Goal: Task Accomplishment & Management: Complete application form

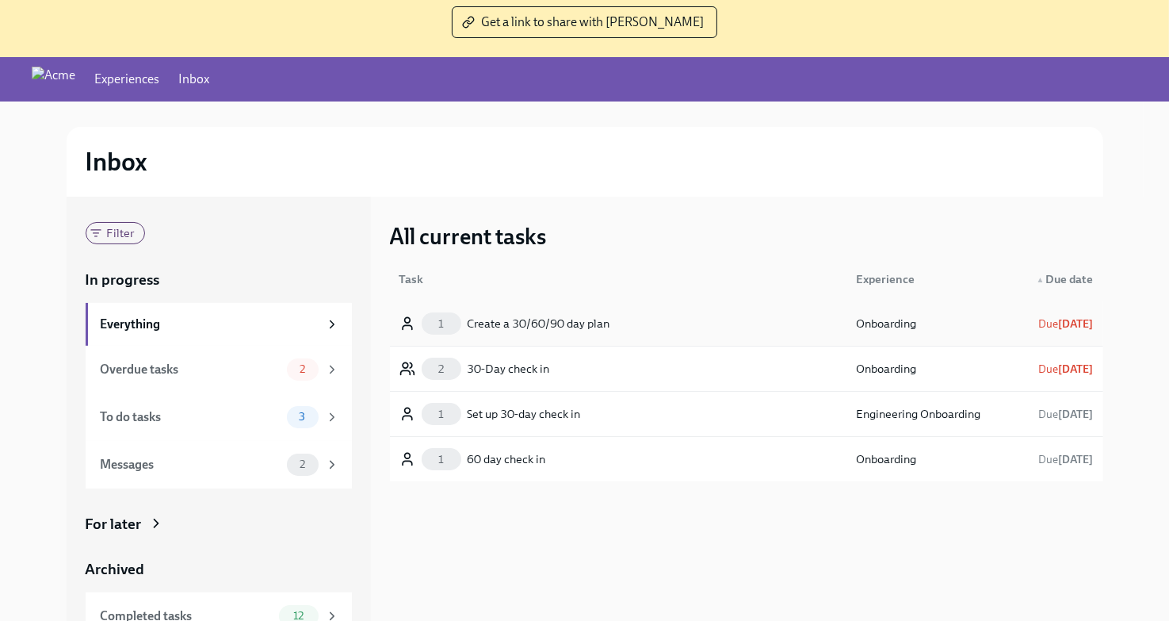
scroll to position [122, 0]
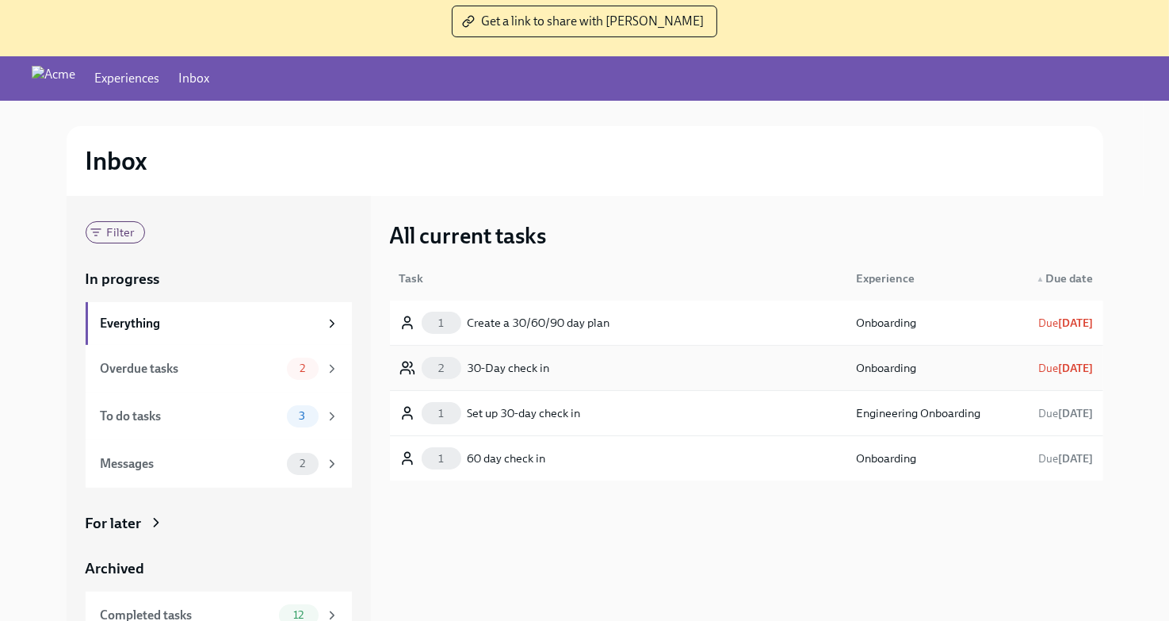
click at [531, 368] on div "30-Day check in" at bounding box center [509, 367] width 82 height 19
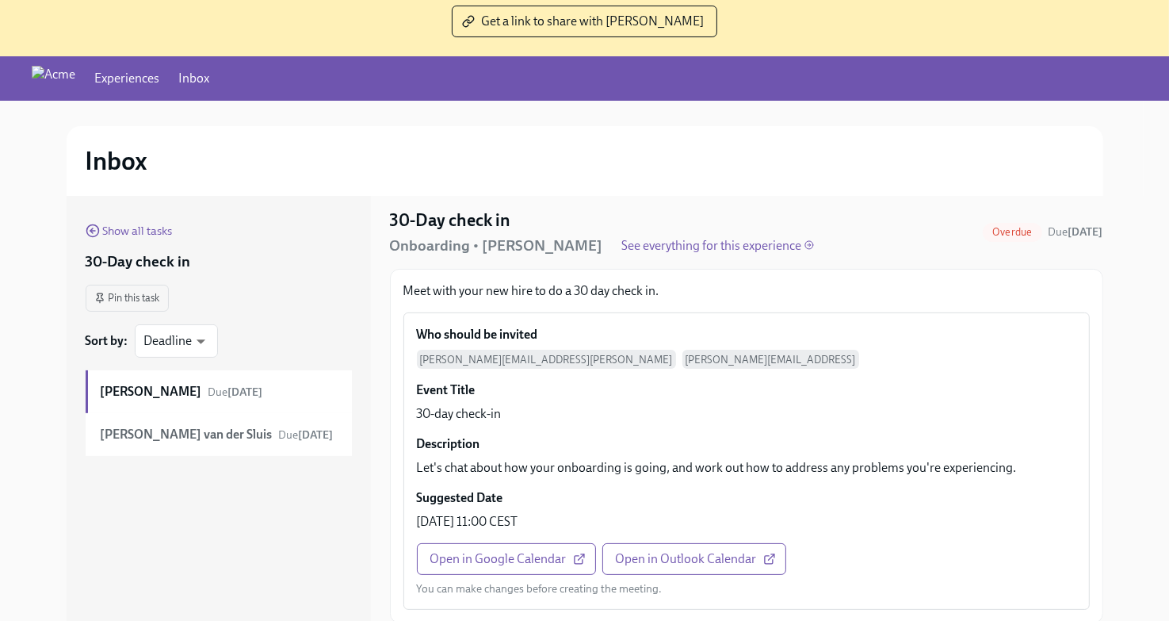
scroll to position [25, 0]
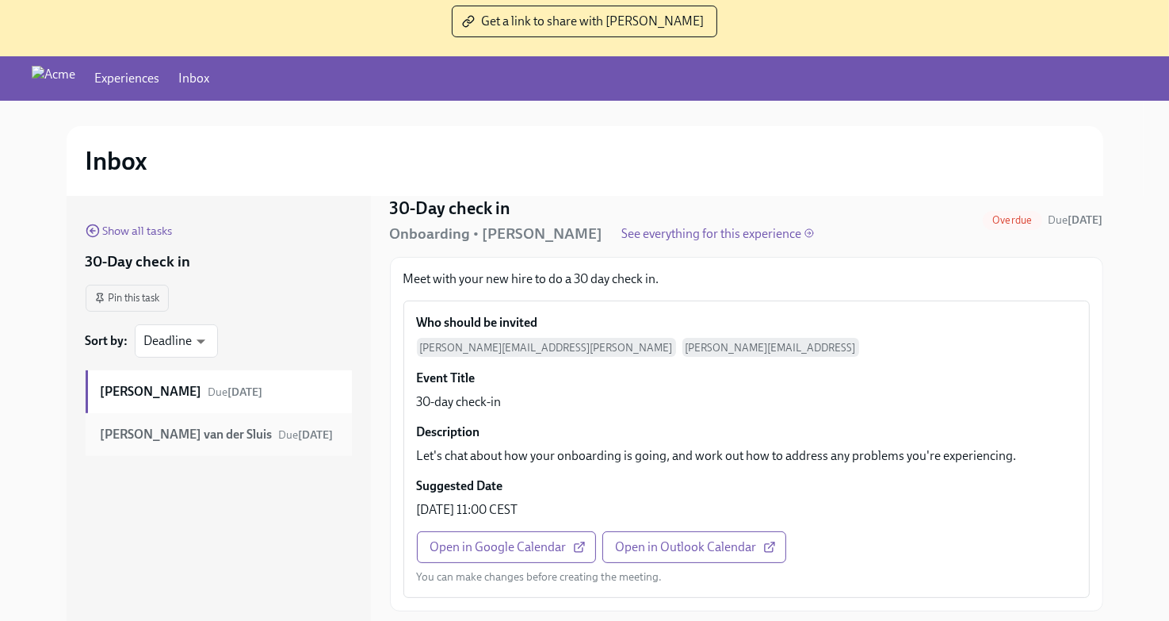
click at [167, 434] on strong "Jared van der Sluis" at bounding box center [187, 434] width 172 height 17
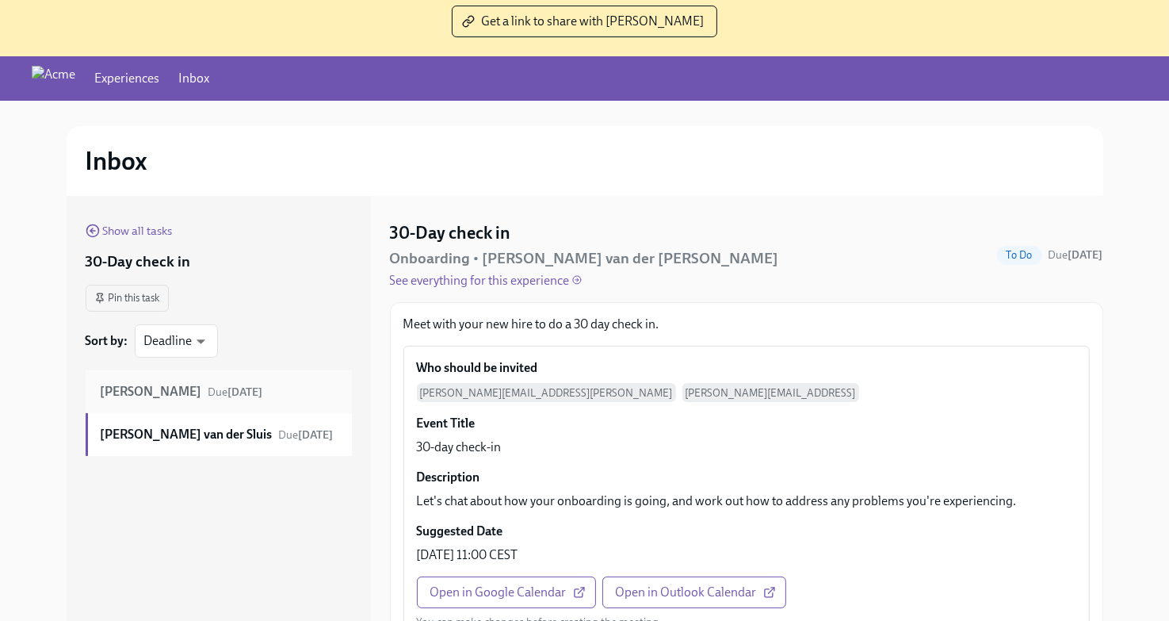
click at [162, 402] on div "Sean Sereni Due Sep 6th" at bounding box center [219, 391] width 266 height 43
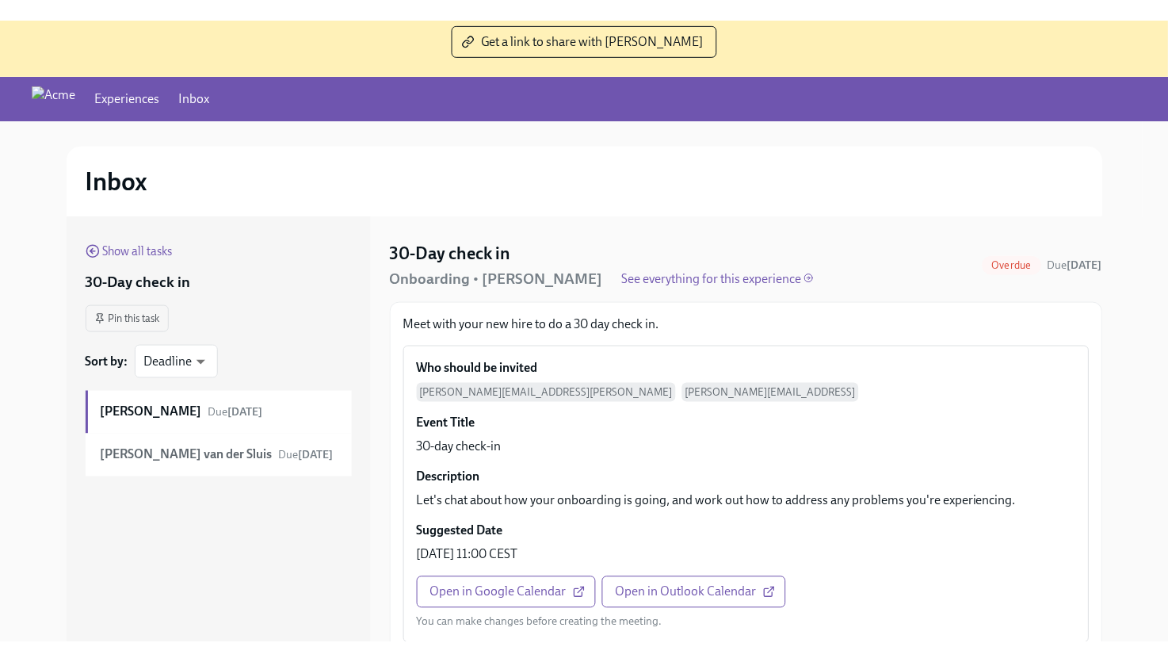
scroll to position [122, 0]
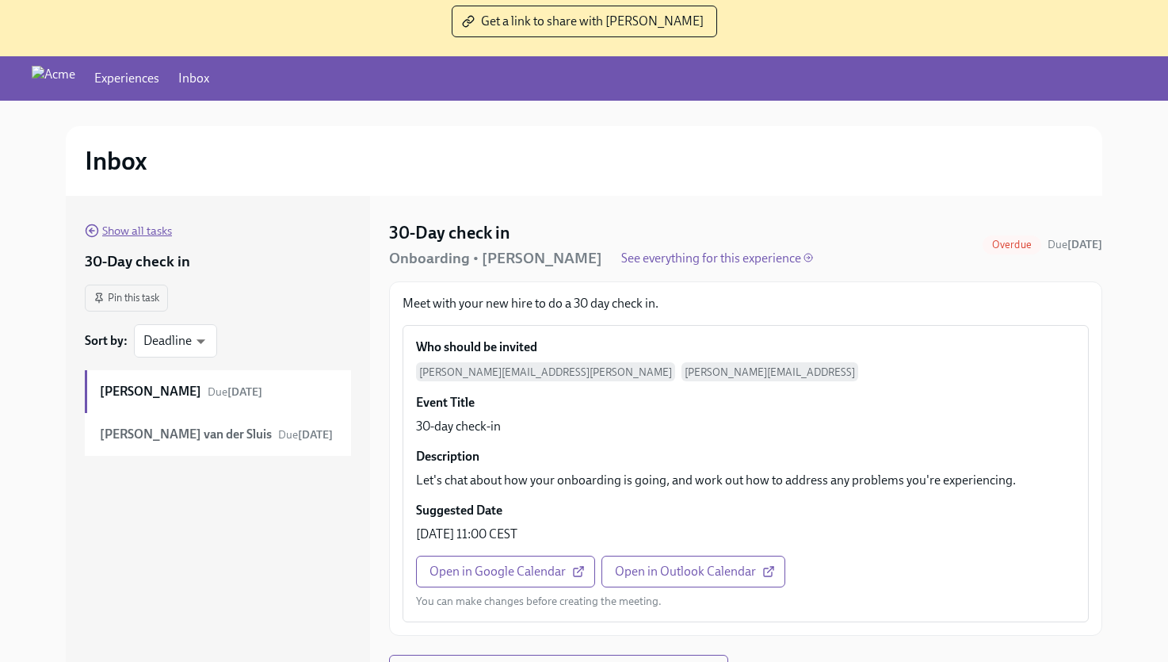
click at [108, 225] on span "Show all tasks" at bounding box center [128, 231] width 87 height 16
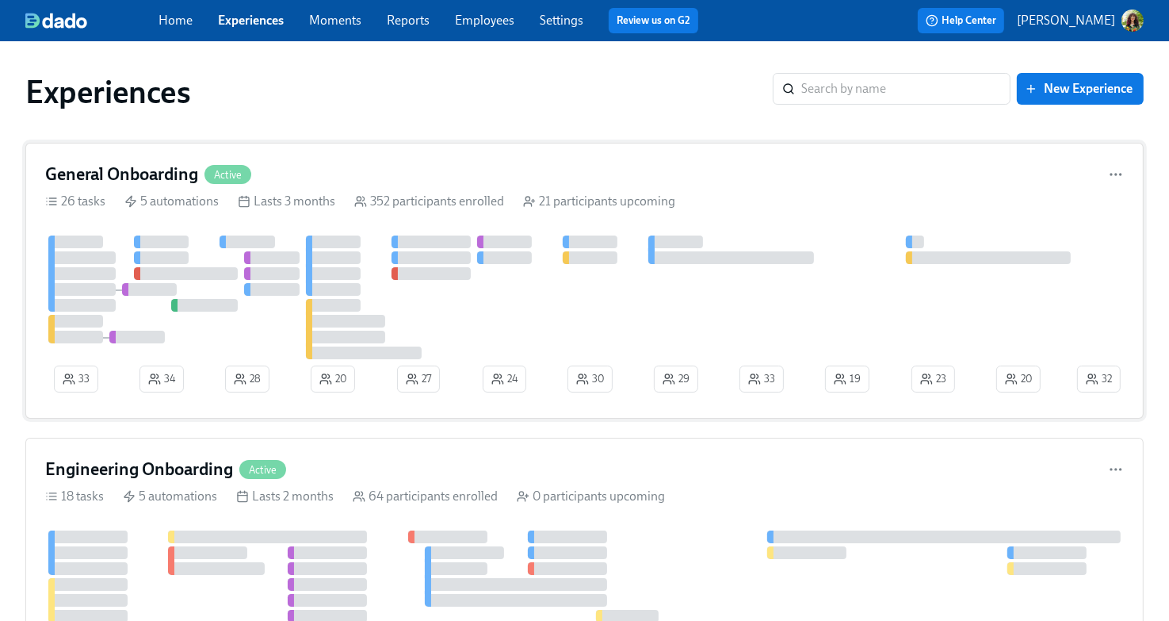
click at [749, 217] on div "General Onboarding Active 26 tasks 5 automations Lasts 3 months 352 participant…" at bounding box center [584, 281] width 1118 height 276
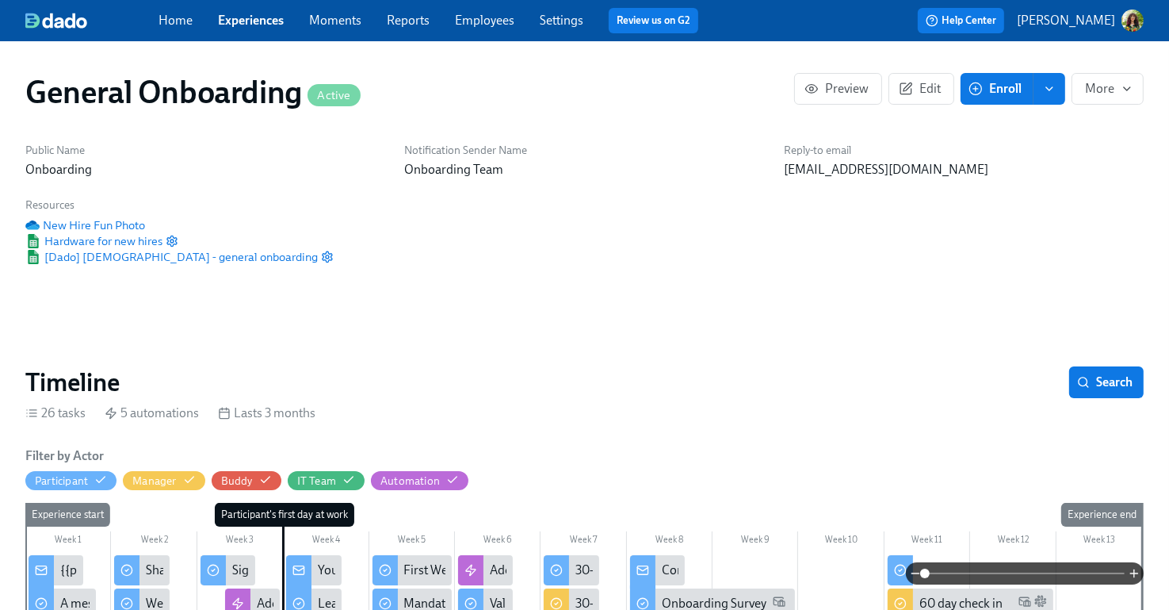
click at [976, 570] on span at bounding box center [1025, 573] width 200 height 22
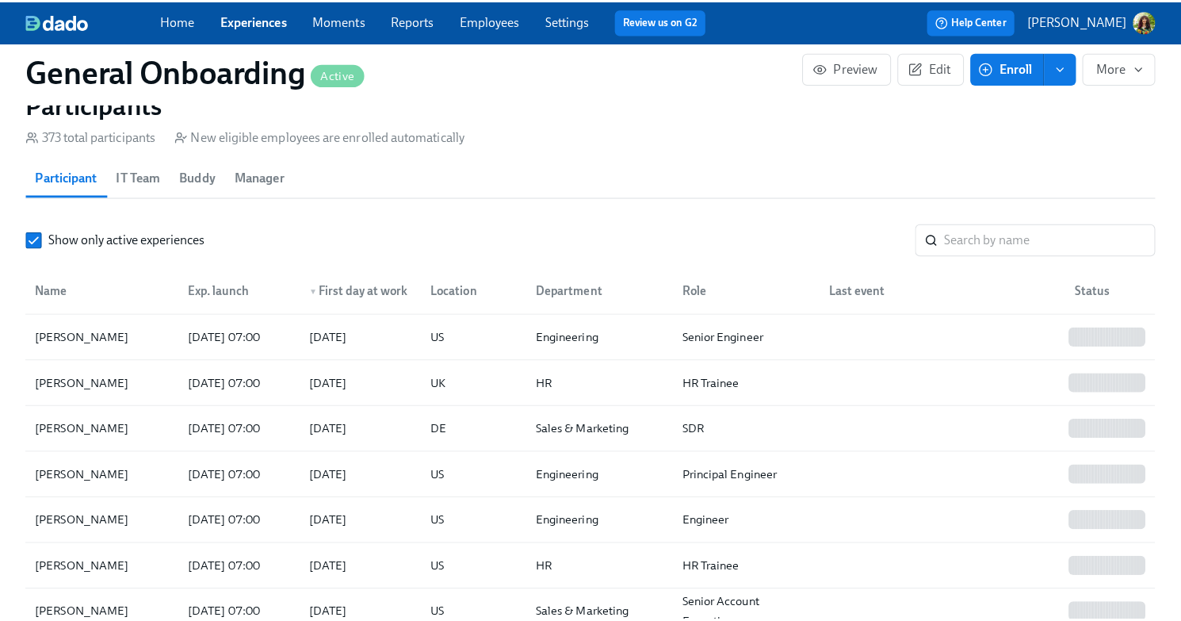
scroll to position [1350, 0]
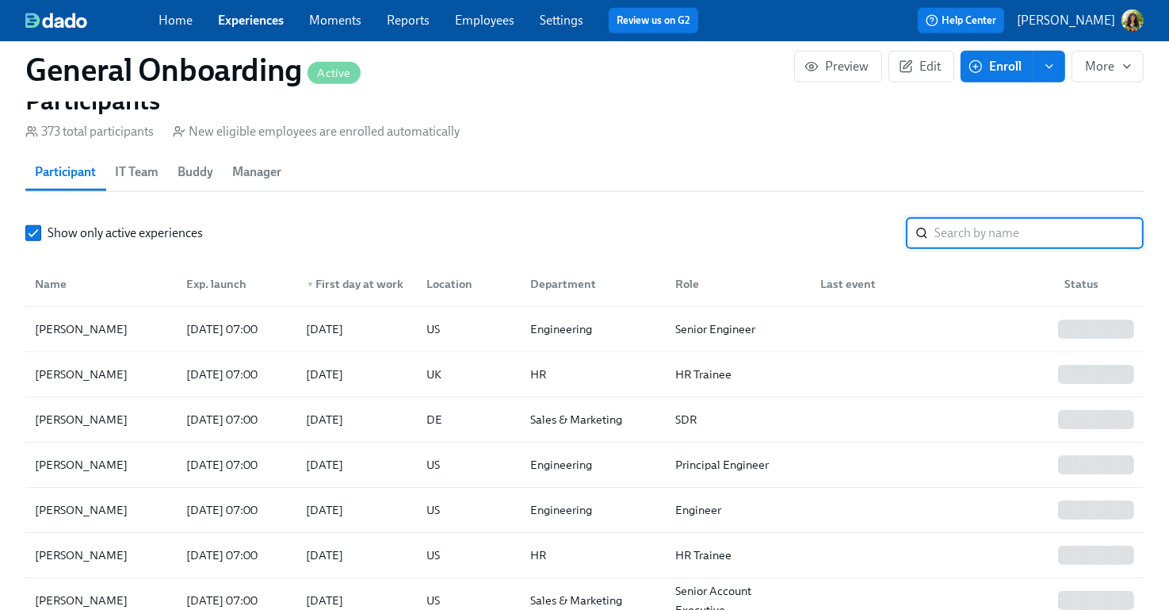
click at [1006, 234] on input "search" at bounding box center [1039, 233] width 209 height 32
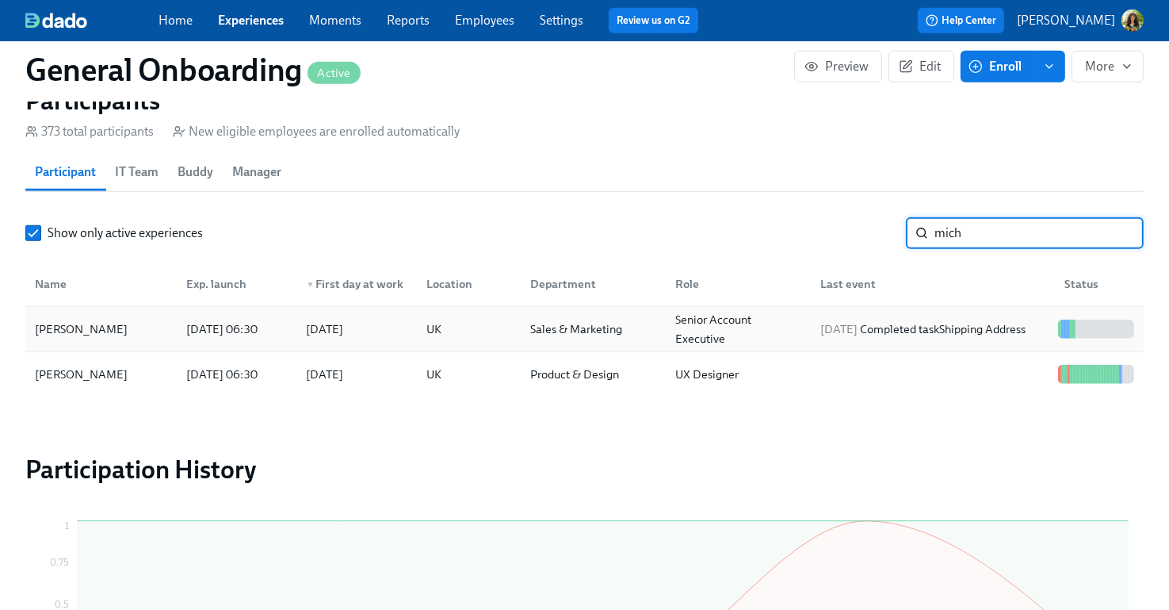
type input "mich"
click at [994, 334] on div "2025/10/08 Completed task Shipping Address" at bounding box center [924, 328] width 218 height 19
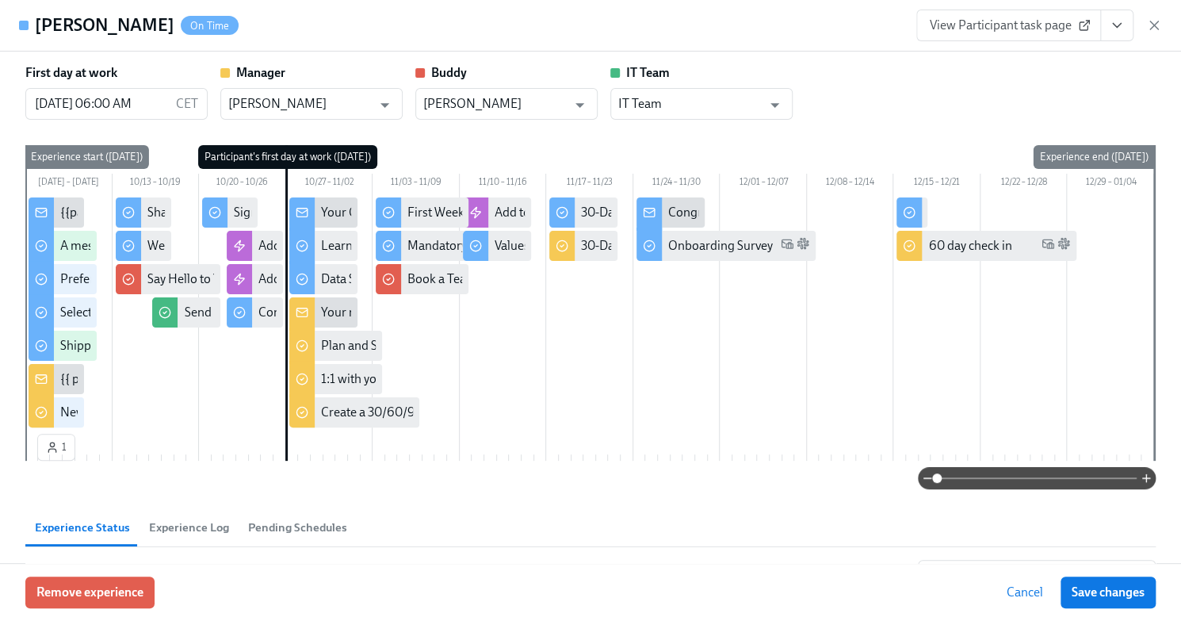
click at [968, 476] on span at bounding box center [1037, 478] width 200 height 22
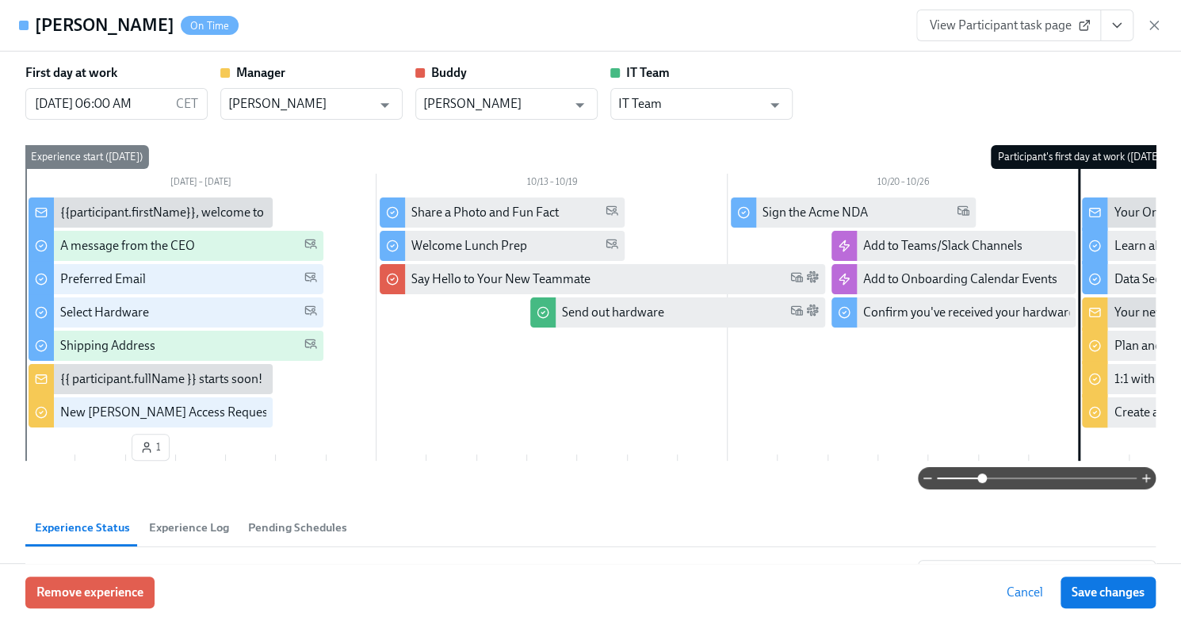
click at [1027, 29] on span "View Participant task page" at bounding box center [1009, 25] width 158 height 16
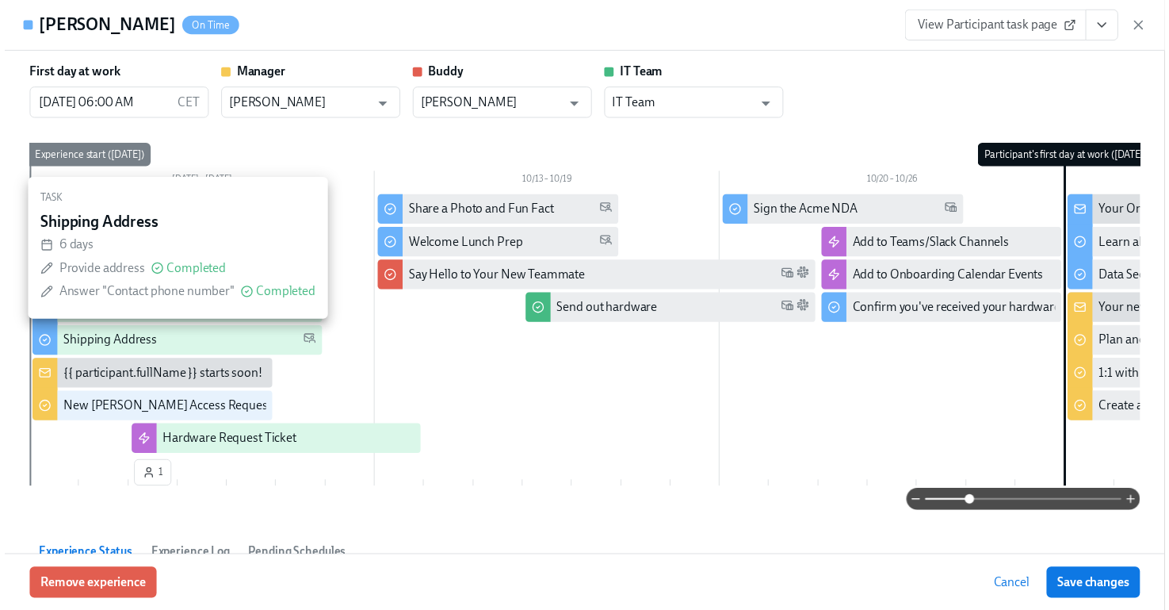
scroll to position [0, 21662]
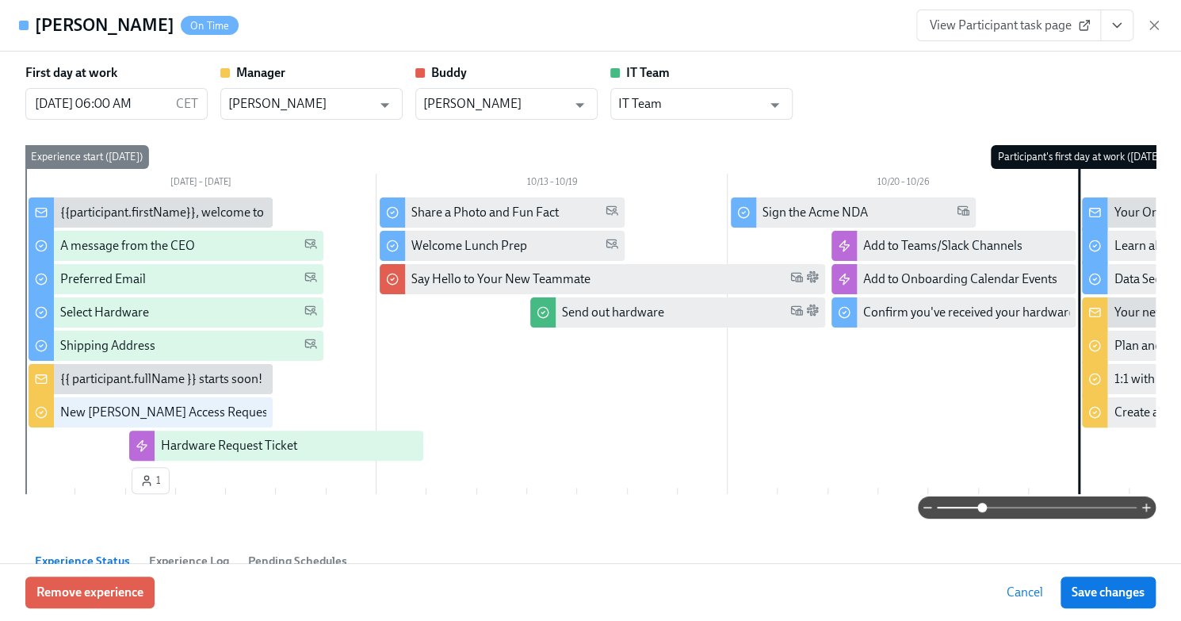
drag, startPoint x: 293, startPoint y: 502, endPoint x: 345, endPoint y: 502, distance: 51.5
click at [345, 502] on div at bounding box center [590, 507] width 1130 height 22
drag, startPoint x: 281, startPoint y: 503, endPoint x: 321, endPoint y: 503, distance: 40.4
click at [321, 503] on div at bounding box center [590, 507] width 1130 height 22
click at [1155, 24] on icon "button" at bounding box center [1154, 25] width 8 height 8
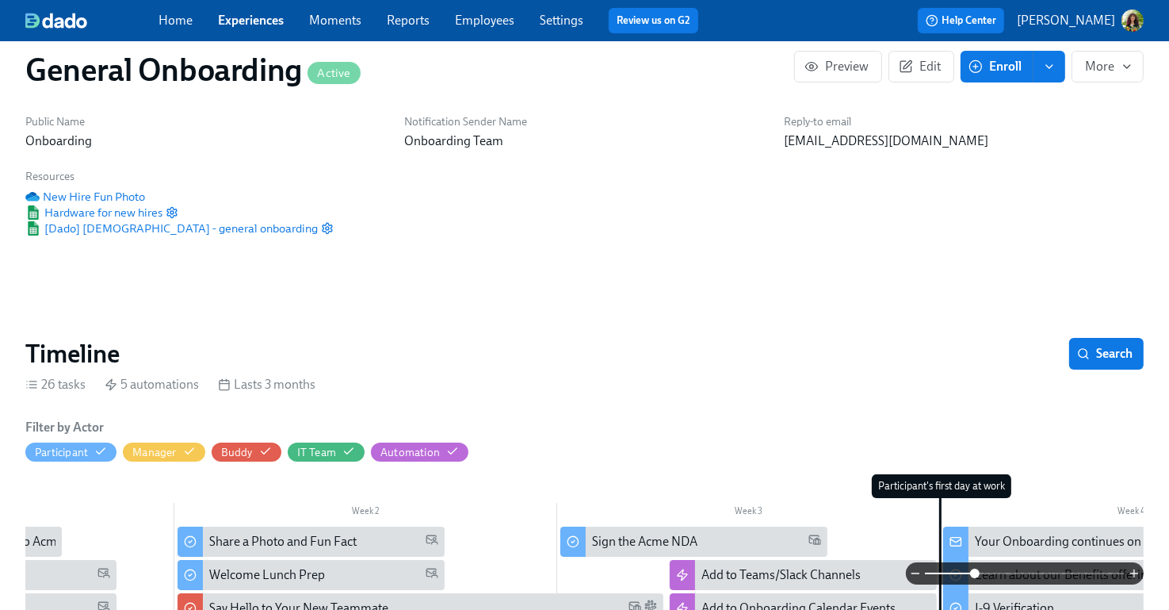
scroll to position [0, 21651]
click at [409, 22] on link "Reports" at bounding box center [408, 20] width 43 height 15
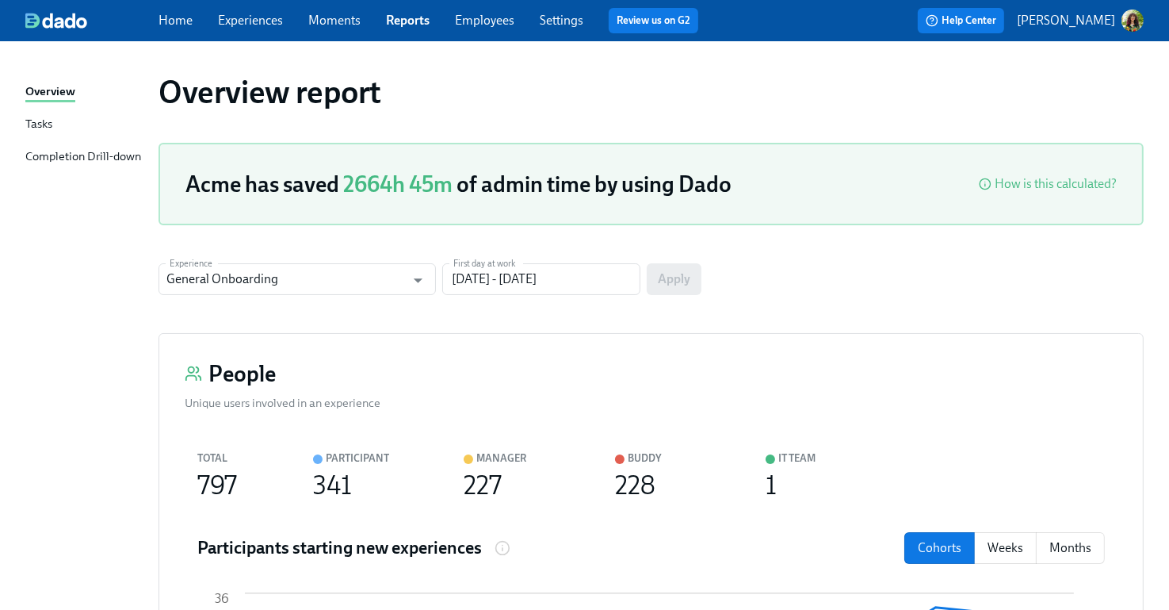
click at [39, 120] on div "Tasks" at bounding box center [38, 125] width 27 height 20
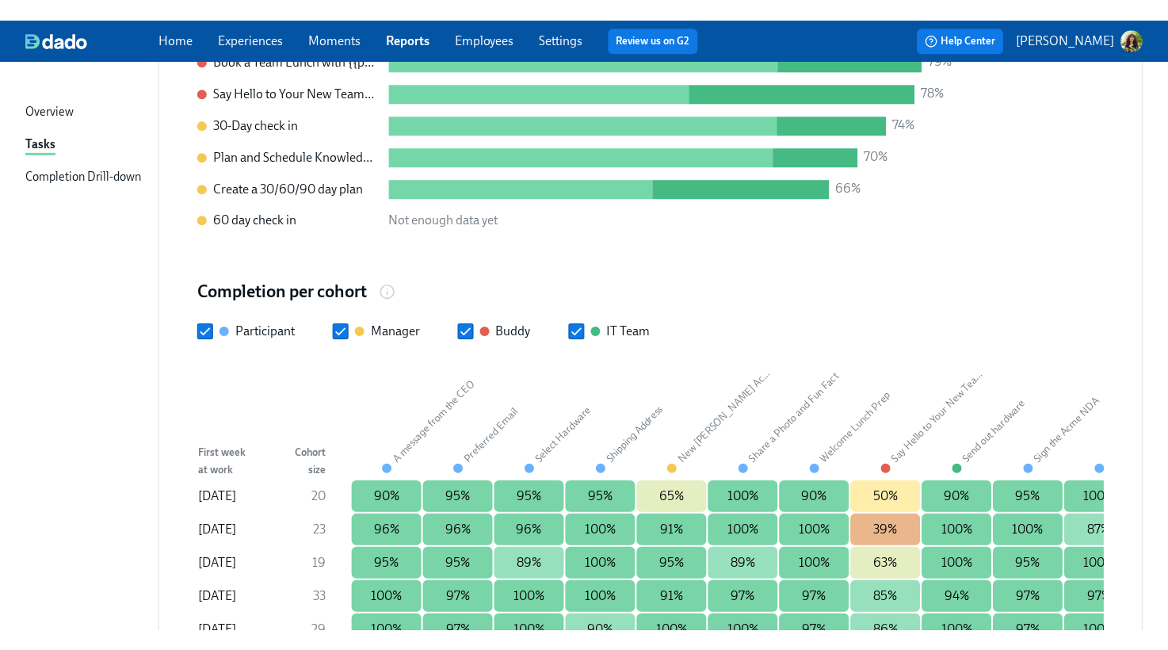
scroll to position [1798, 0]
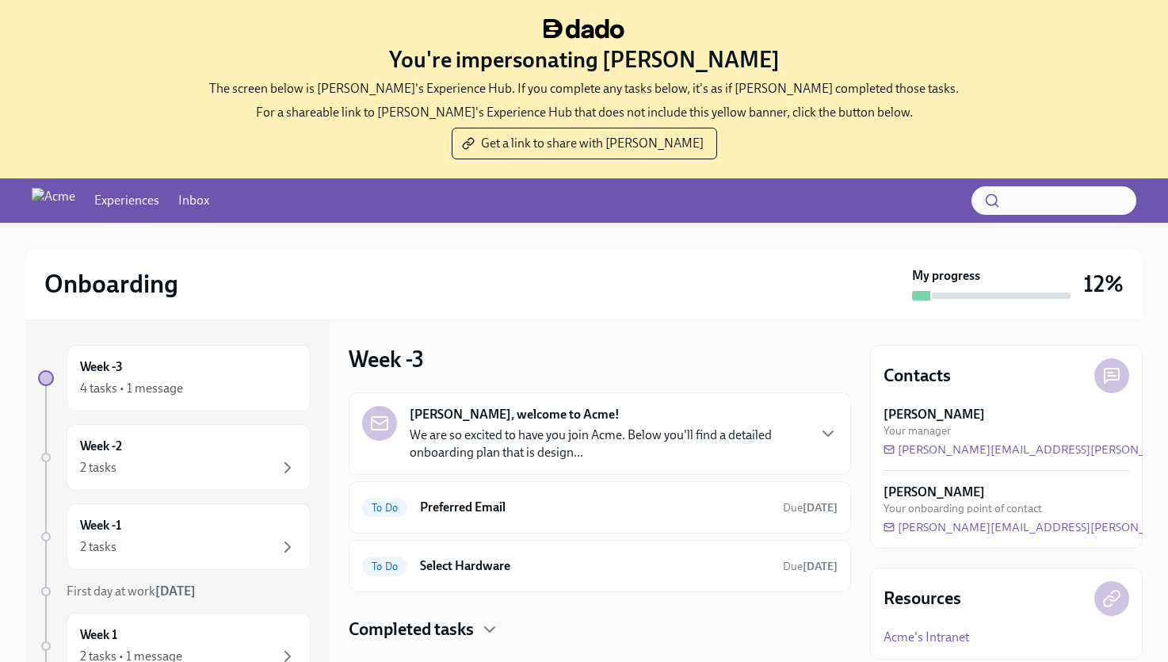
scroll to position [162, 0]
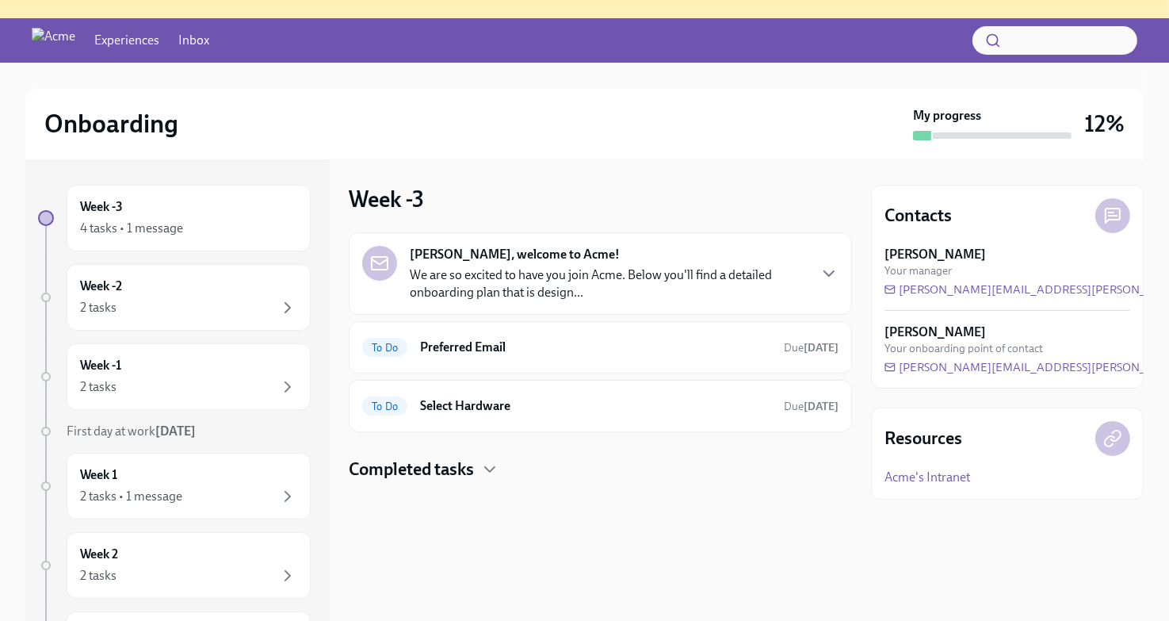
scroll to position [162, 0]
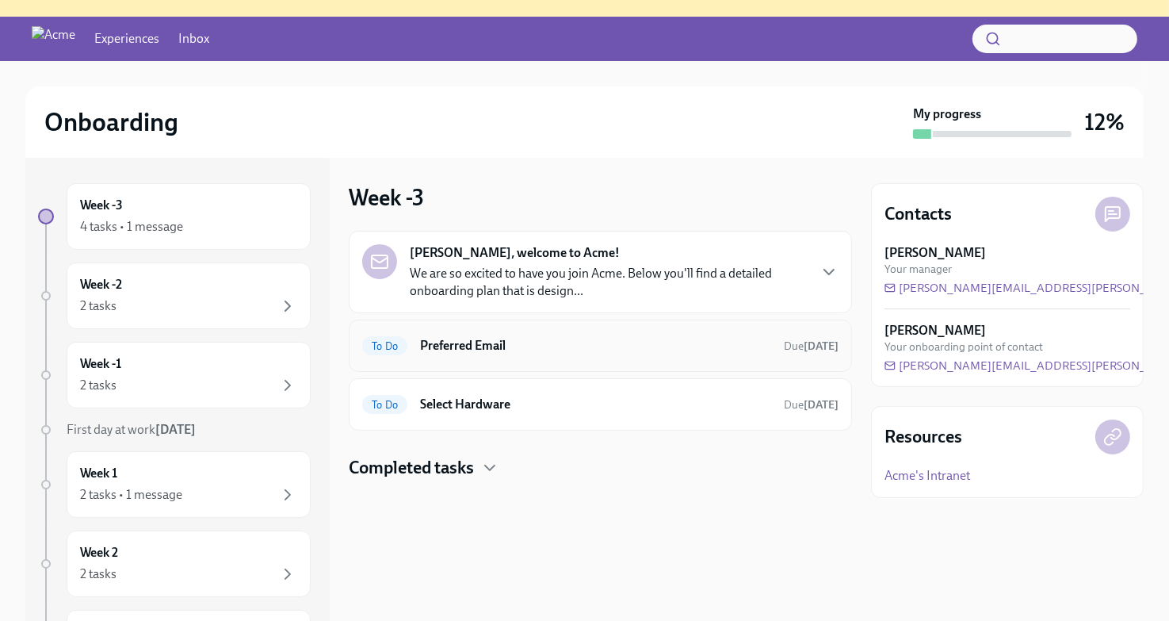
click at [666, 342] on h6 "Preferred Email" at bounding box center [595, 345] width 351 height 17
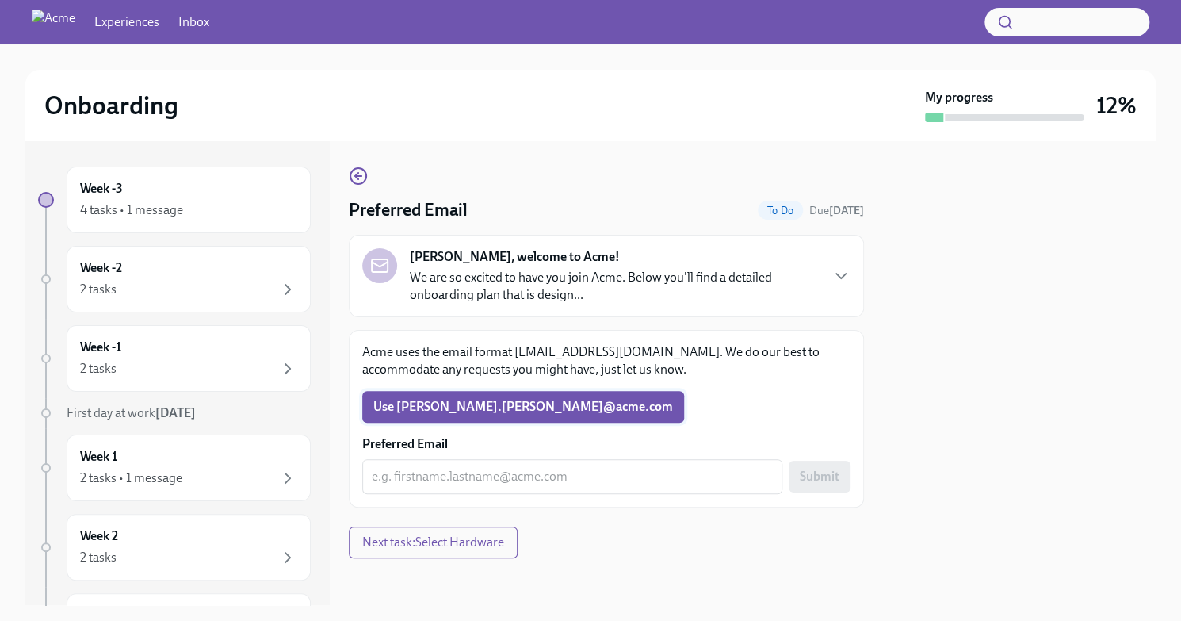
click at [505, 406] on span "Use Michael.Wong​@​acme.​com" at bounding box center [523, 407] width 300 height 16
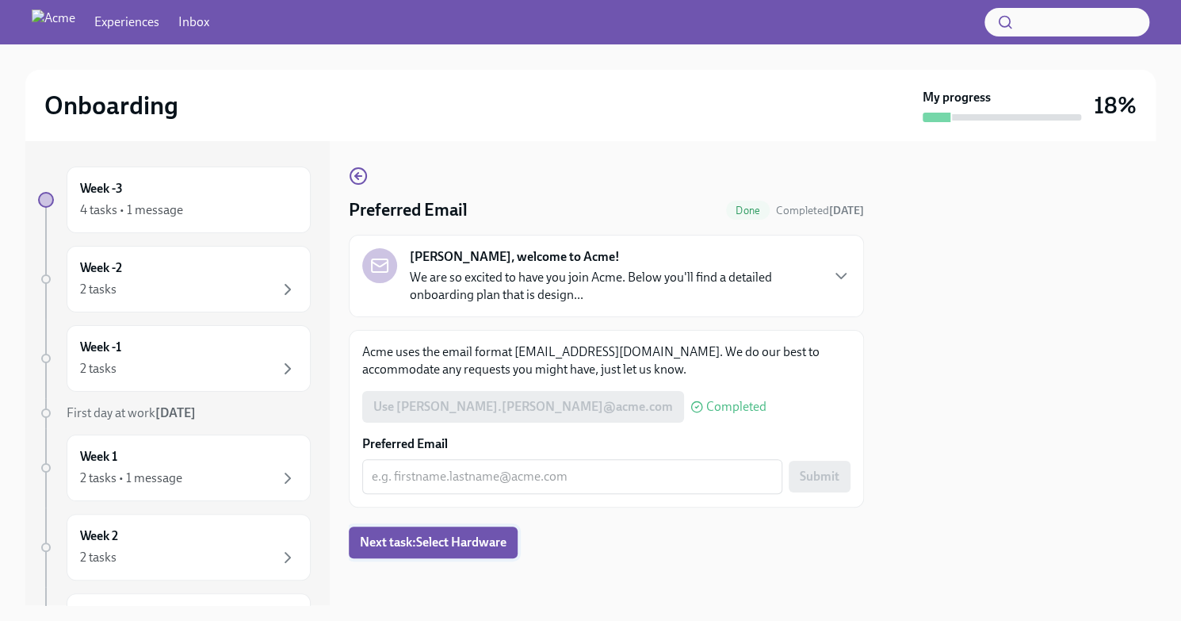
click at [438, 546] on span "Next task : Select Hardware" at bounding box center [433, 542] width 147 height 16
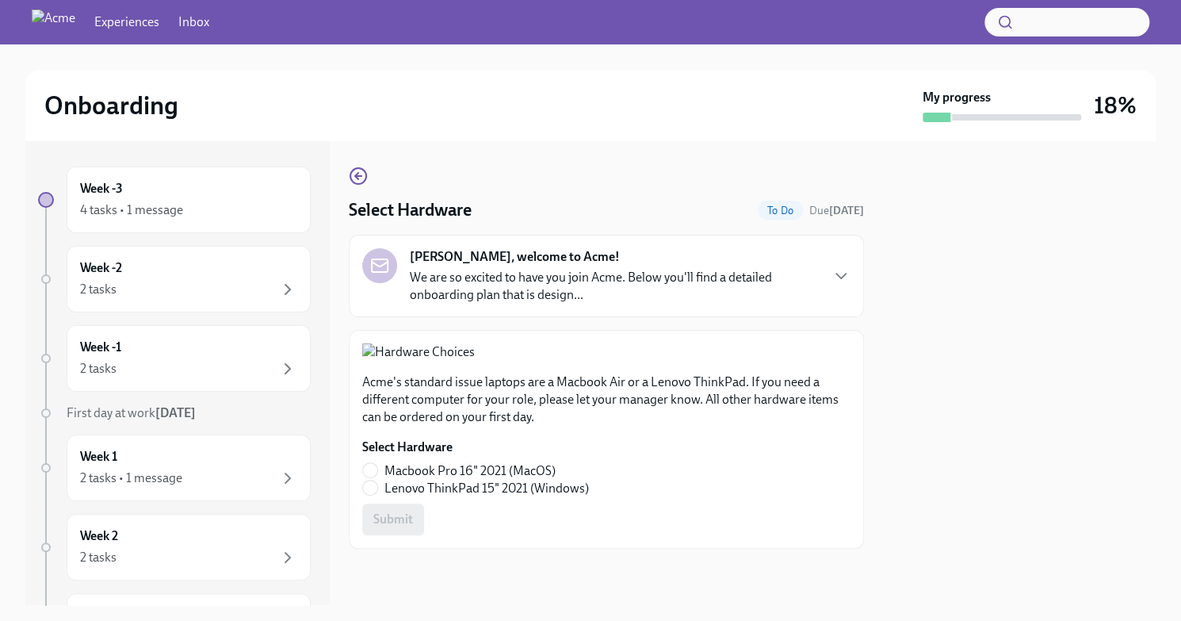
scroll to position [221, 0]
click at [373, 476] on input "Macbook Pro 16" 2021 (MacOS)" at bounding box center [370, 470] width 14 height 14
radio input "true"
click at [394, 527] on span "Submit" at bounding box center [393, 519] width 40 height 16
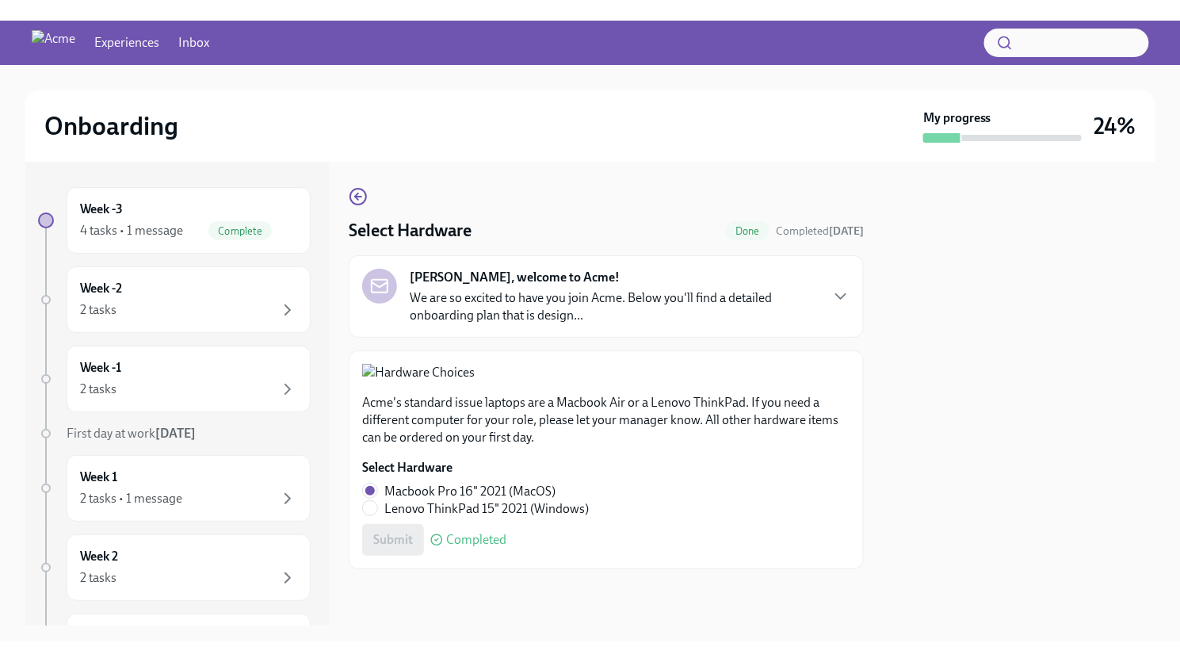
scroll to position [0, 0]
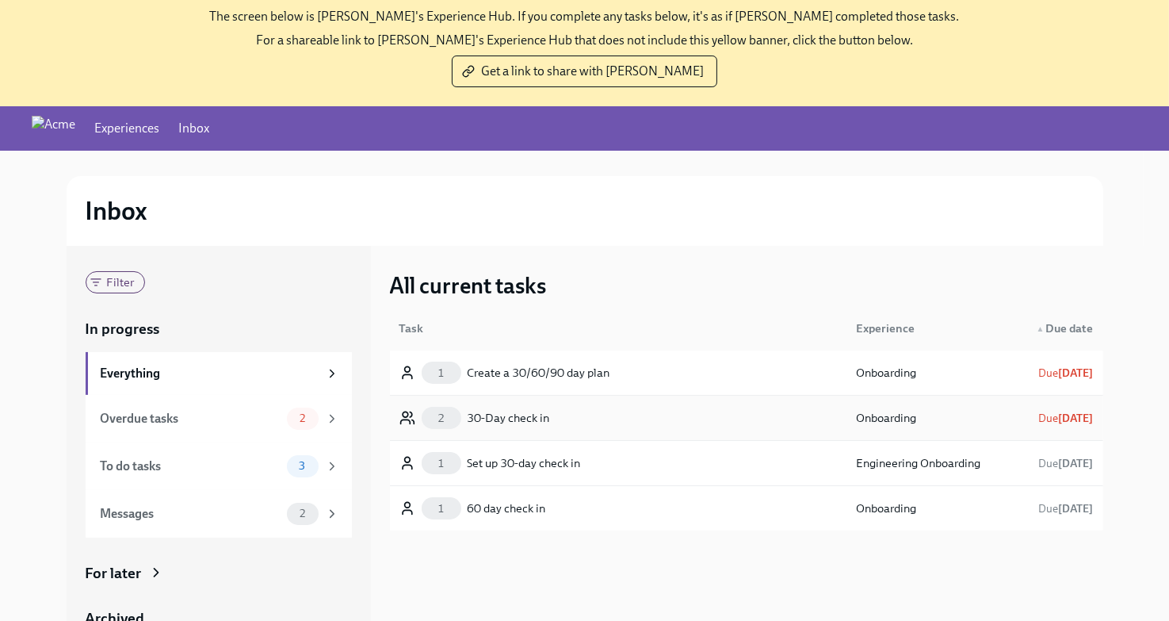
scroll to position [160, 0]
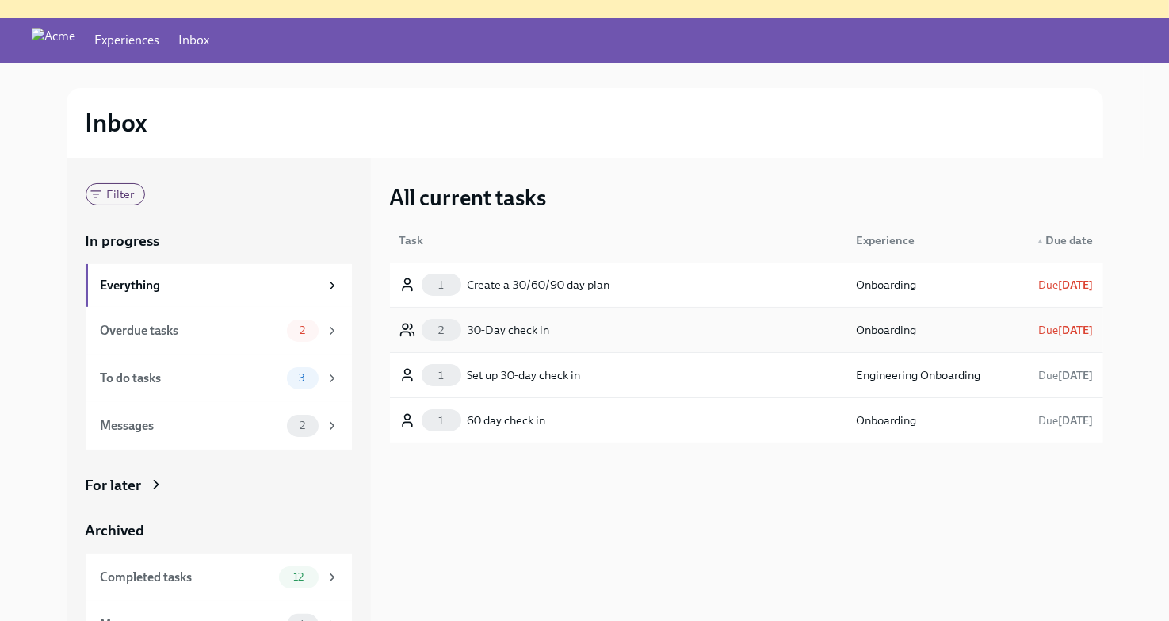
click at [574, 338] on div "2 30-Day check in" at bounding box center [618, 330] width 450 height 32
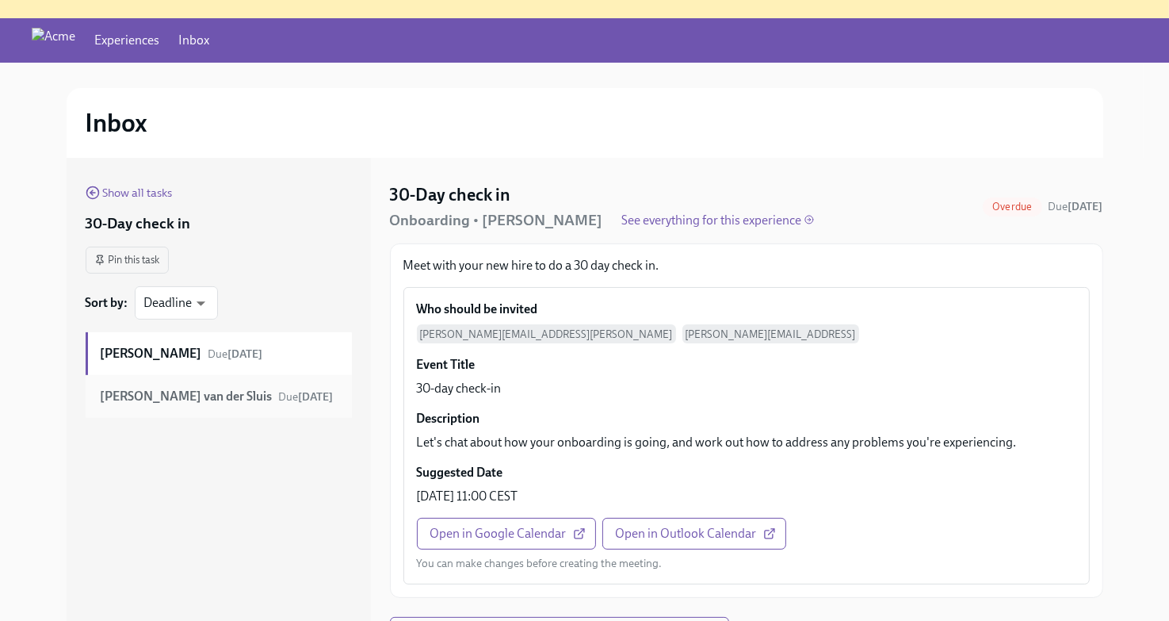
click at [157, 394] on strong "[PERSON_NAME] van der Sluis" at bounding box center [187, 396] width 172 height 17
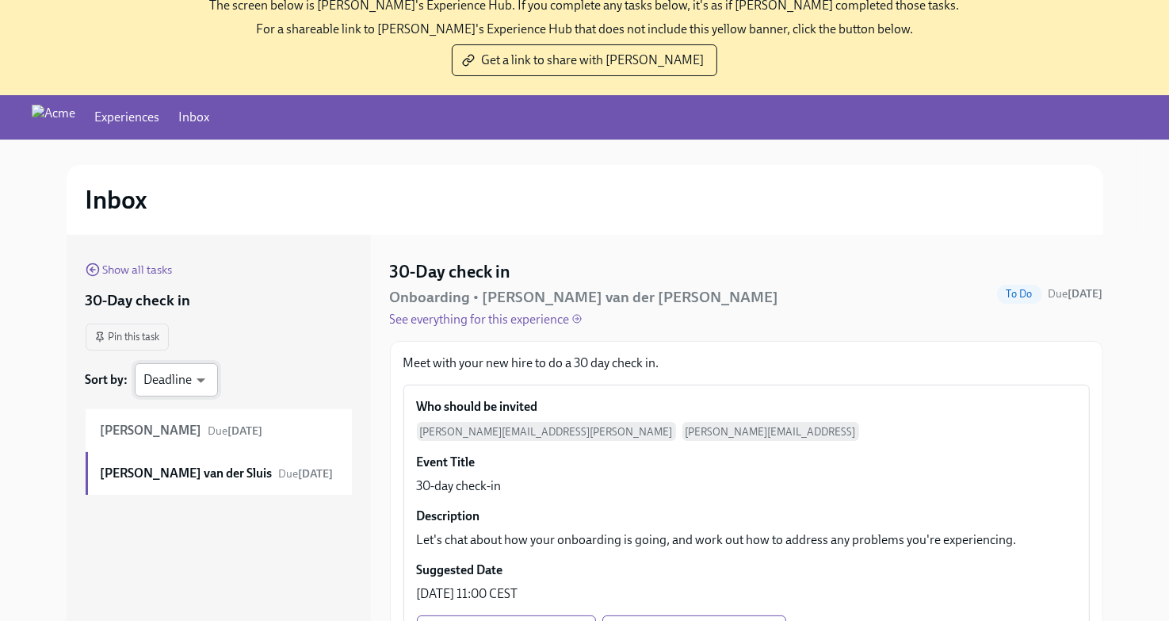
scroll to position [98, 0]
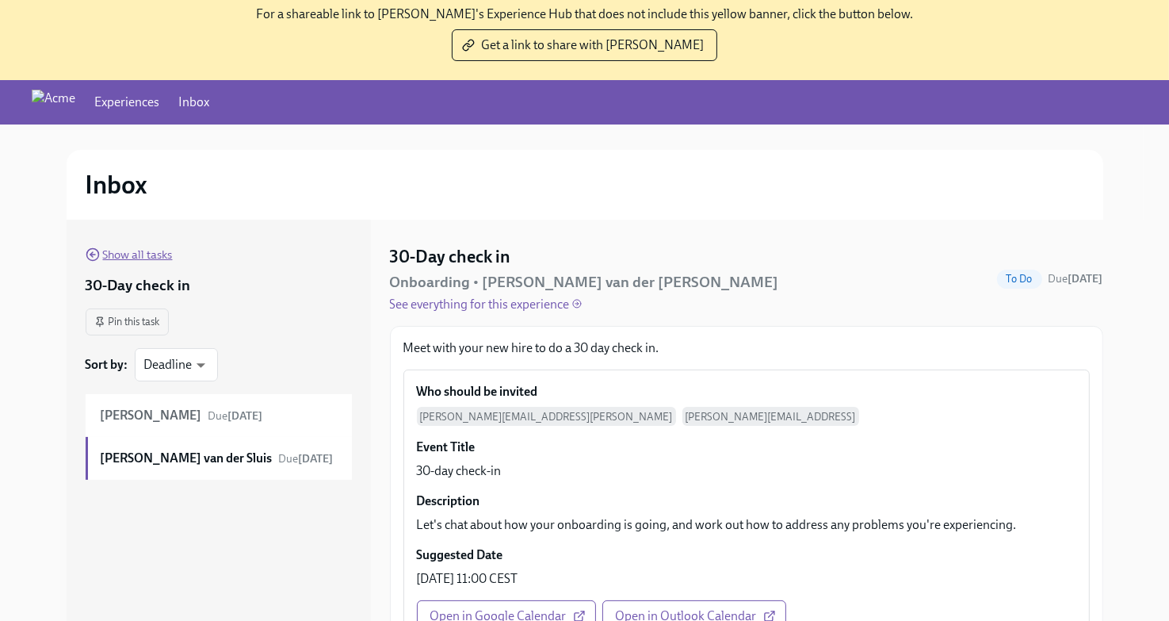
click at [101, 254] on span "Show all tasks" at bounding box center [129, 255] width 87 height 16
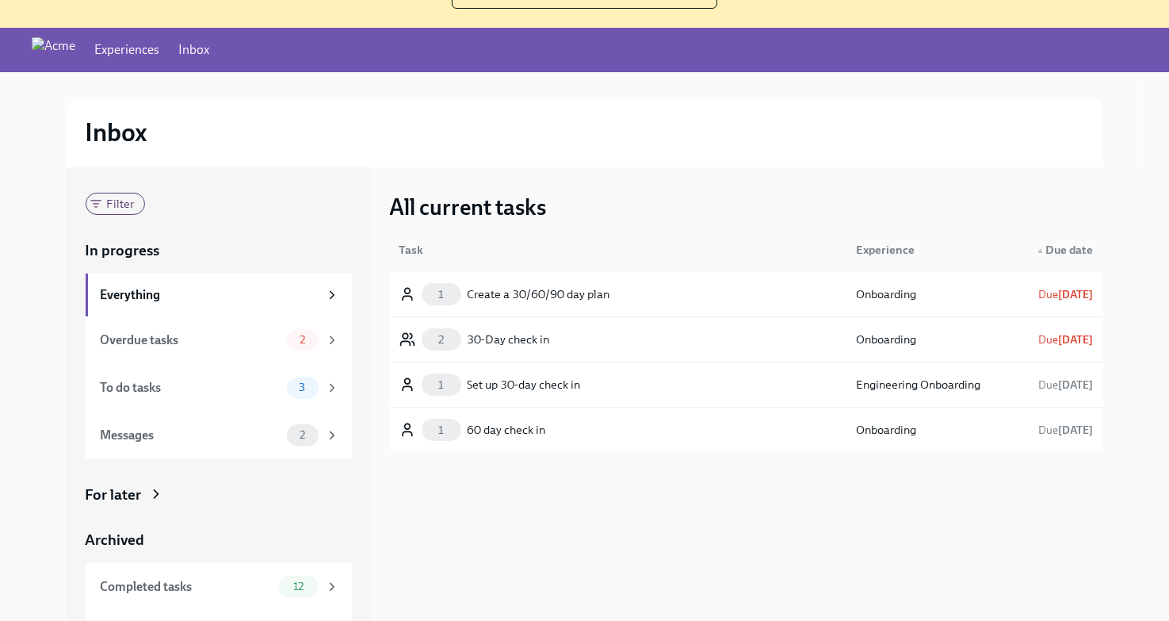
scroll to position [160, 0]
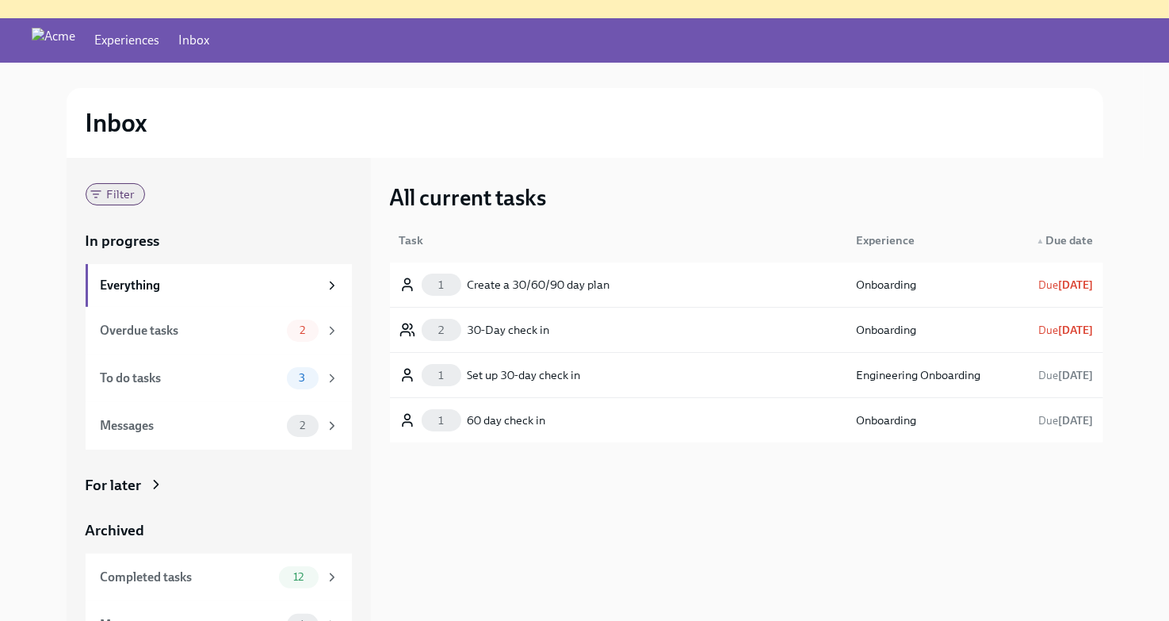
click at [101, 197] on span "Filter" at bounding box center [120, 195] width 47 height 12
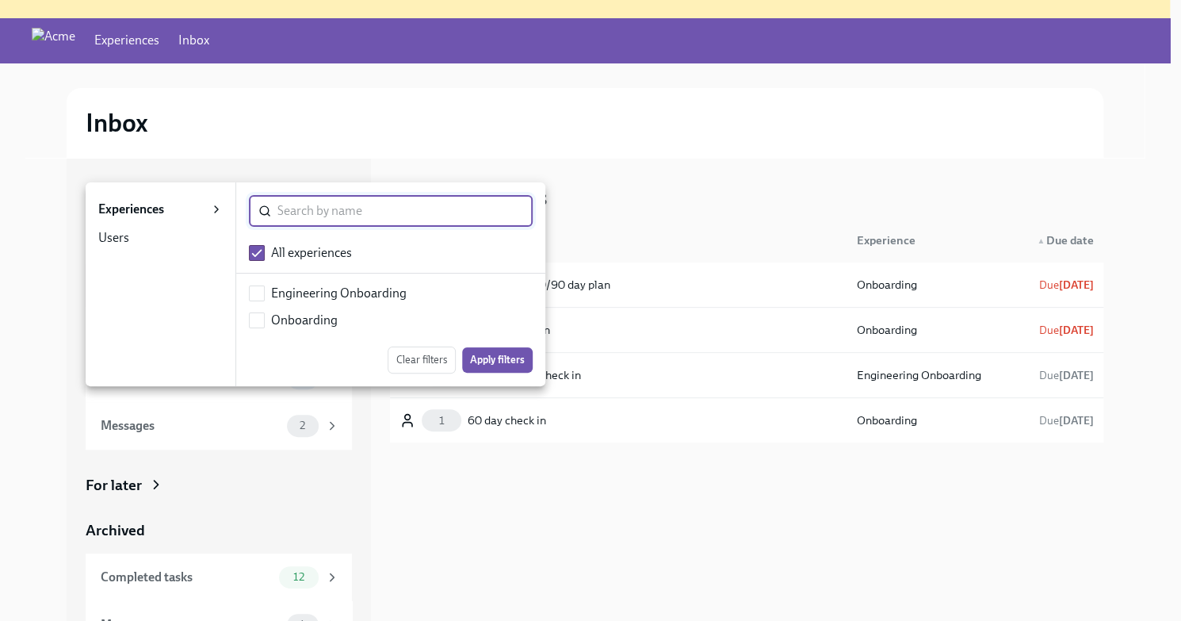
click at [120, 235] on div "Users" at bounding box center [113, 237] width 31 height 17
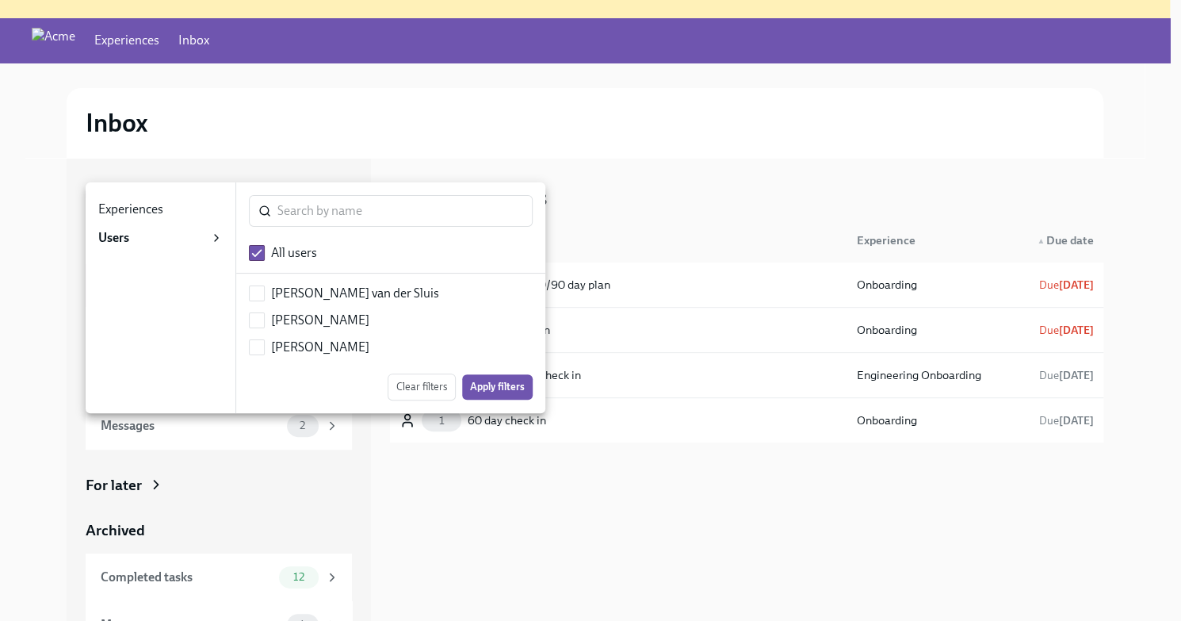
click at [176, 217] on div "Experiences 0" at bounding box center [149, 209] width 103 height 19
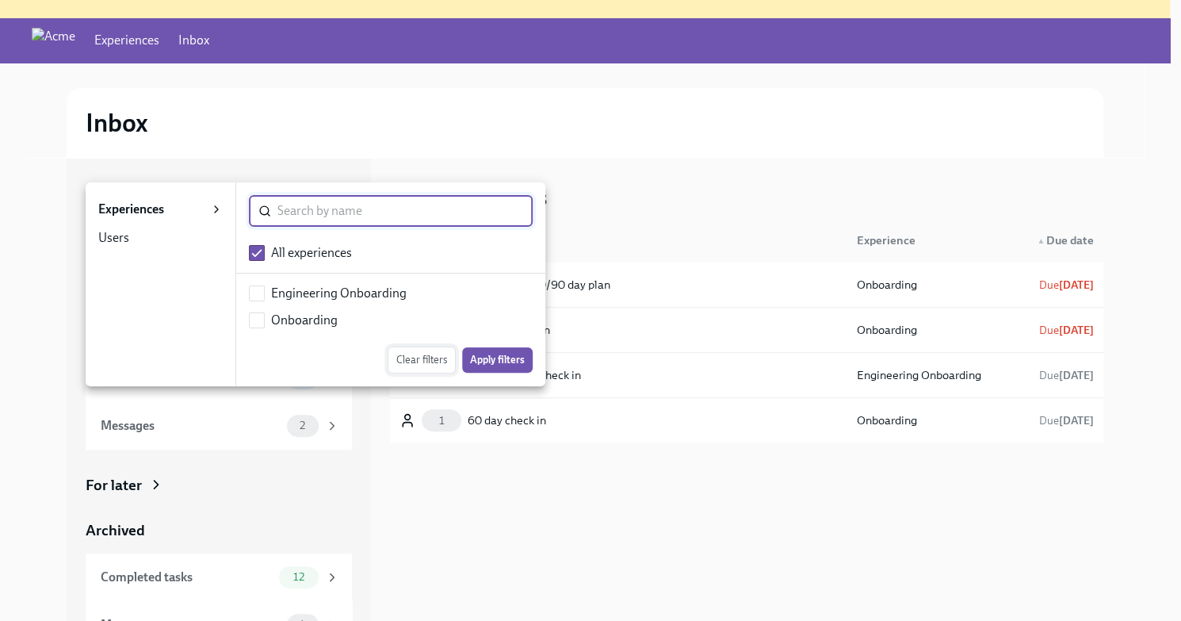
click at [412, 364] on span "Clear filters" at bounding box center [421, 360] width 51 height 16
